Goal: Task Accomplishment & Management: Manage account settings

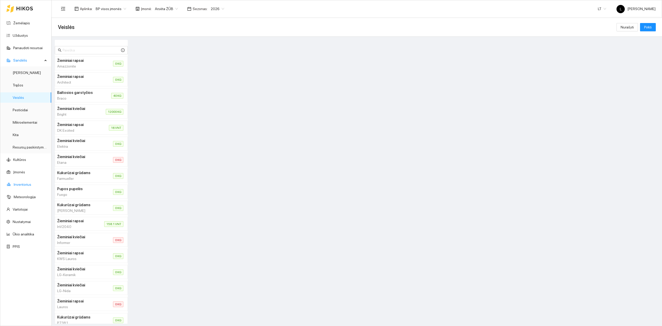
click at [31, 182] on link "Inventorius" at bounding box center [23, 184] width 18 height 4
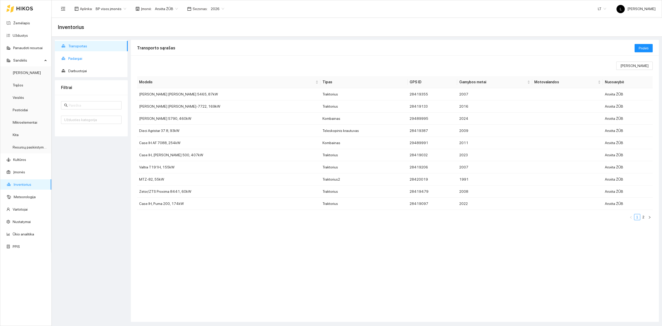
click at [75, 56] on span "Padargai" at bounding box center [95, 58] width 55 height 10
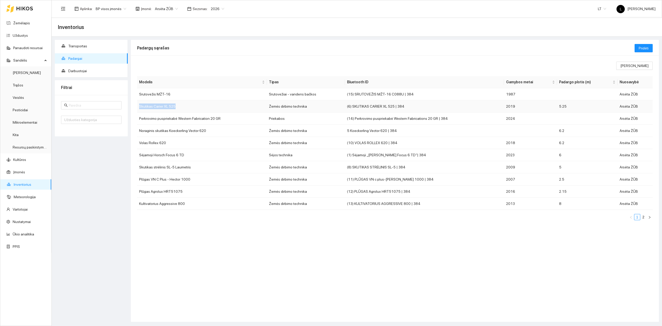
drag, startPoint x: 175, startPoint y: 107, endPoint x: 140, endPoint y: 109, distance: 34.9
click at [140, 109] on td "Skutikas Carier XL 525" at bounding box center [202, 106] width 130 height 12
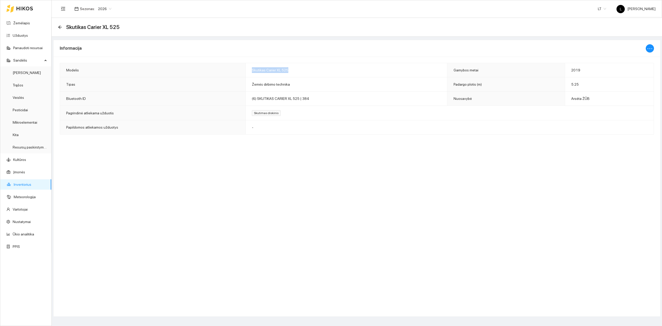
click at [252, 71] on span "Skutikas Carier XL 525" at bounding box center [270, 70] width 36 height 4
drag, startPoint x: 249, startPoint y: 71, endPoint x: 249, endPoint y: 67, distance: 3.4
click at [250, 67] on td "Skutikas Carier XL 525" at bounding box center [347, 70] width 202 height 14
drag, startPoint x: 248, startPoint y: 70, endPoint x: 288, endPoint y: 72, distance: 40.4
click at [288, 72] on td "Skutikas Carier XL 525" at bounding box center [347, 70] width 202 height 14
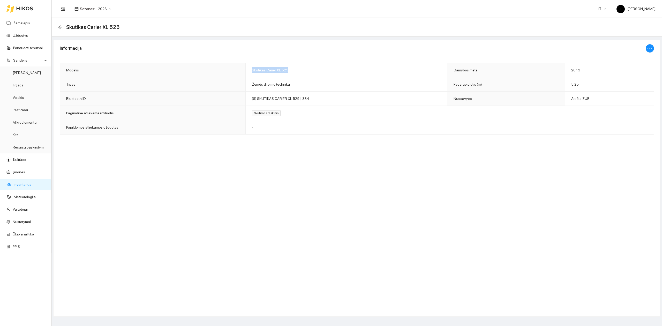
copy span "Skutikas Carier XL 525"
click at [48, 62] on div "Sandėlis" at bounding box center [25, 60] width 51 height 10
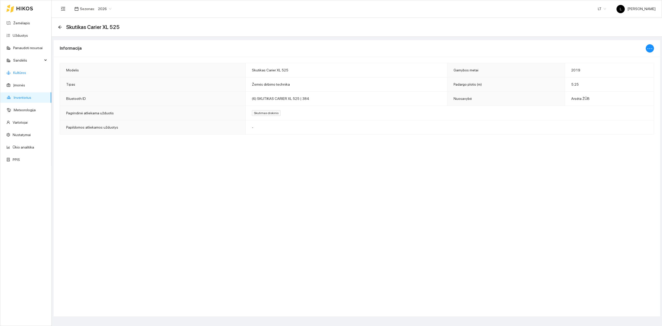
click at [26, 71] on link "Kultūros" at bounding box center [19, 73] width 13 height 4
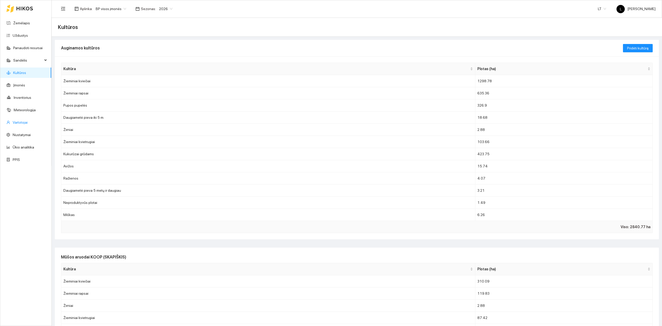
click at [19, 120] on link "Vartotojai" at bounding box center [20, 122] width 15 height 4
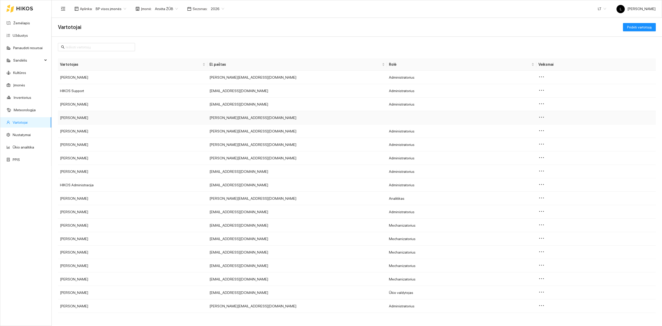
click at [541, 119] on div at bounding box center [595, 117] width 115 height 7
click at [539, 119] on icon "ellipsis" at bounding box center [541, 117] width 6 height 6
click at [255, 135] on td "[PERSON_NAME][EMAIL_ADDRESS][DOMAIN_NAME]" at bounding box center [296, 130] width 179 height 13
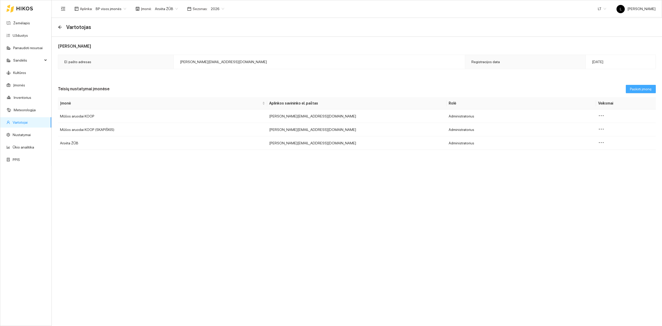
click at [643, 90] on span "Paskirti įmonę" at bounding box center [641, 89] width 22 height 6
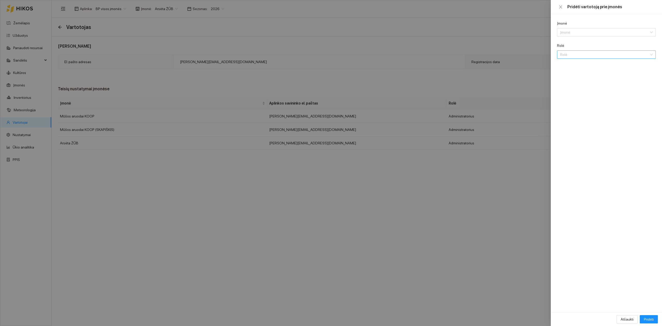
click at [587, 53] on input "Rolė" at bounding box center [604, 55] width 89 height 8
click at [586, 34] on input "Įmonė" at bounding box center [604, 32] width 89 height 8
click at [583, 113] on div "Įmonė Įmonė Nėra duomenų Rolė Rolė" at bounding box center [606, 163] width 111 height 298
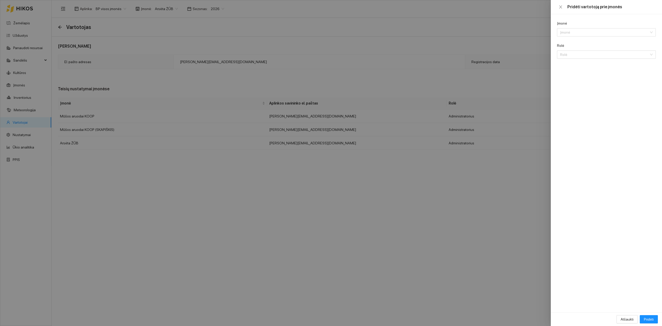
click at [454, 27] on div at bounding box center [331, 163] width 662 height 326
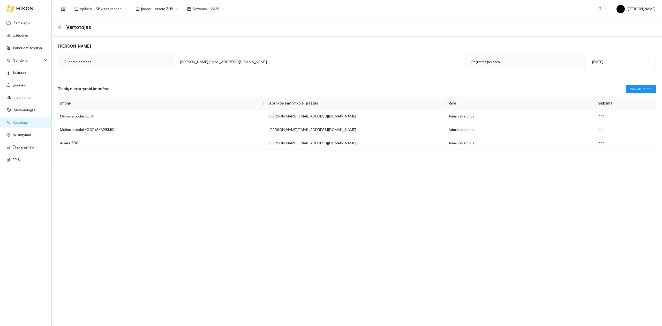
click at [10, 16] on div at bounding box center [19, 8] width 27 height 17
